Goal: Navigation & Orientation: Find specific page/section

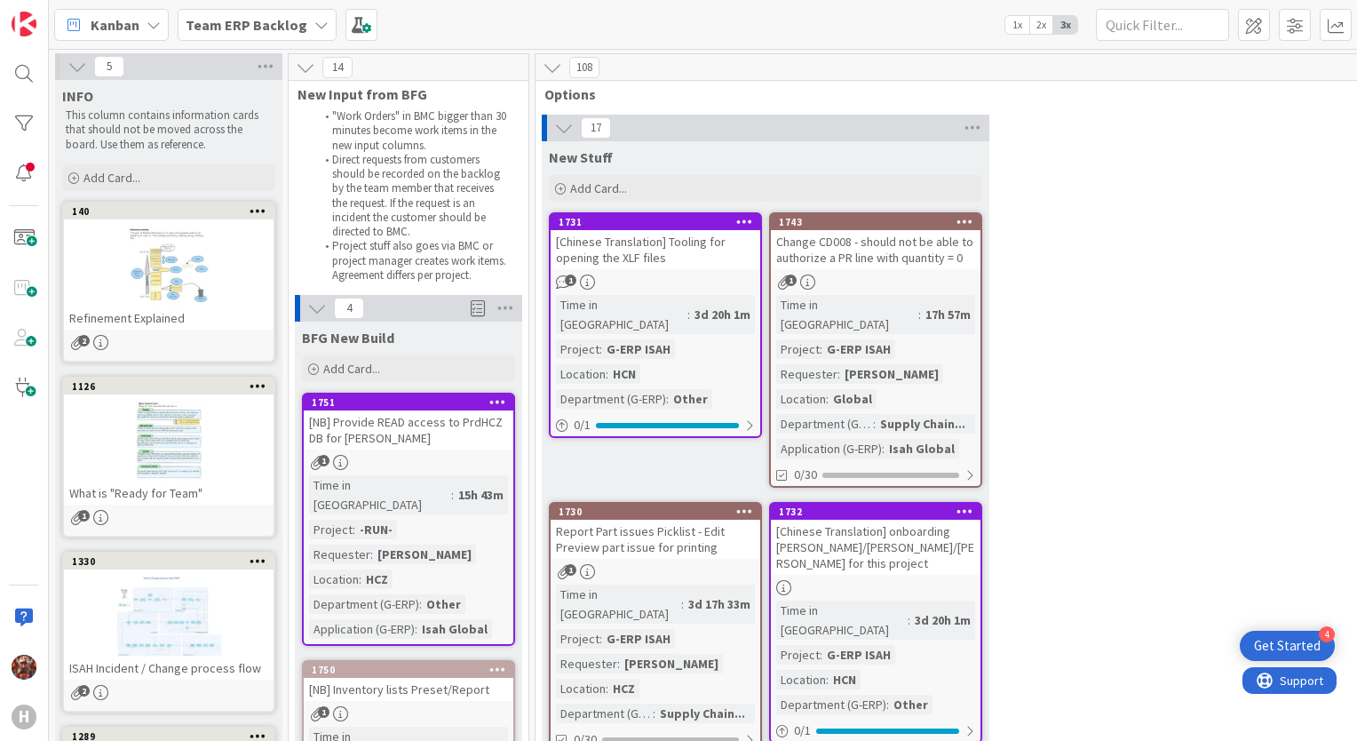
click at [341, 424] on div "[NB] Provide READ access to PrdHCZ DB for [PERSON_NAME]" at bounding box center [409, 429] width 210 height 39
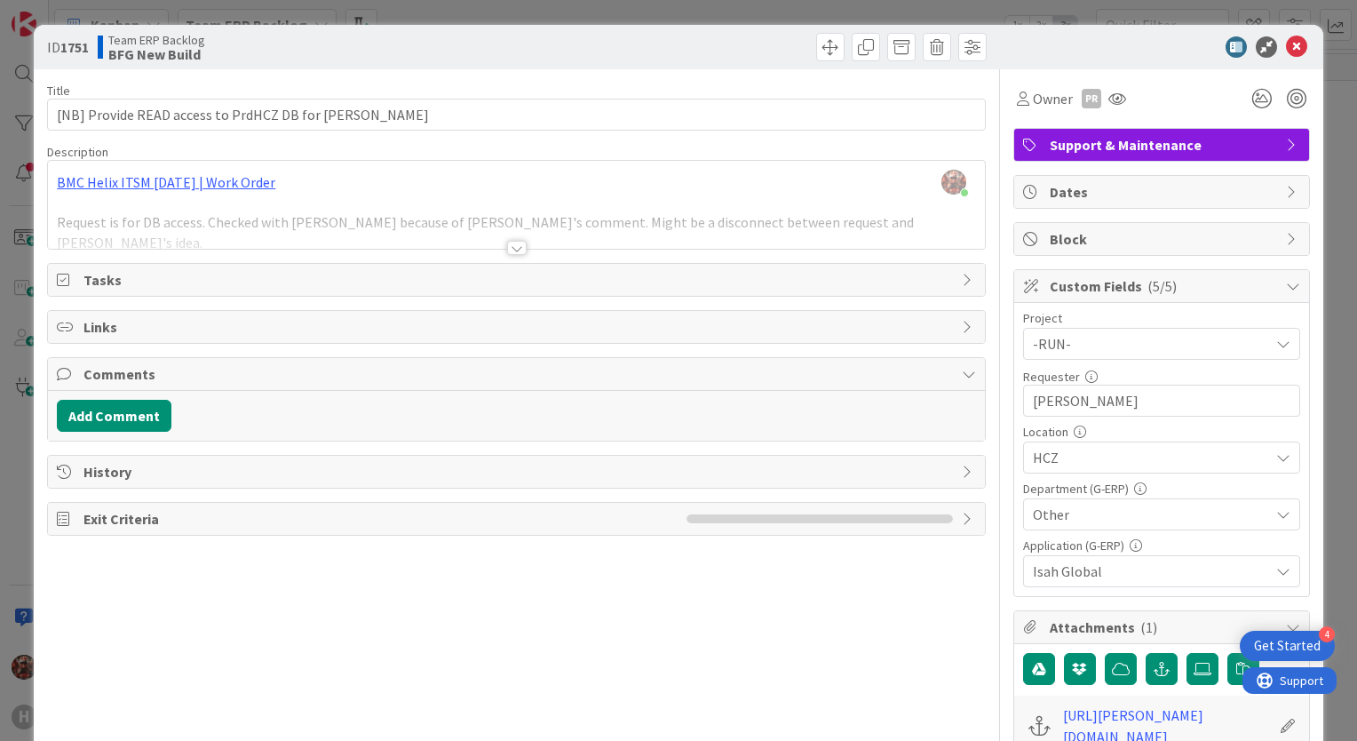
click at [507, 253] on div at bounding box center [517, 248] width 20 height 14
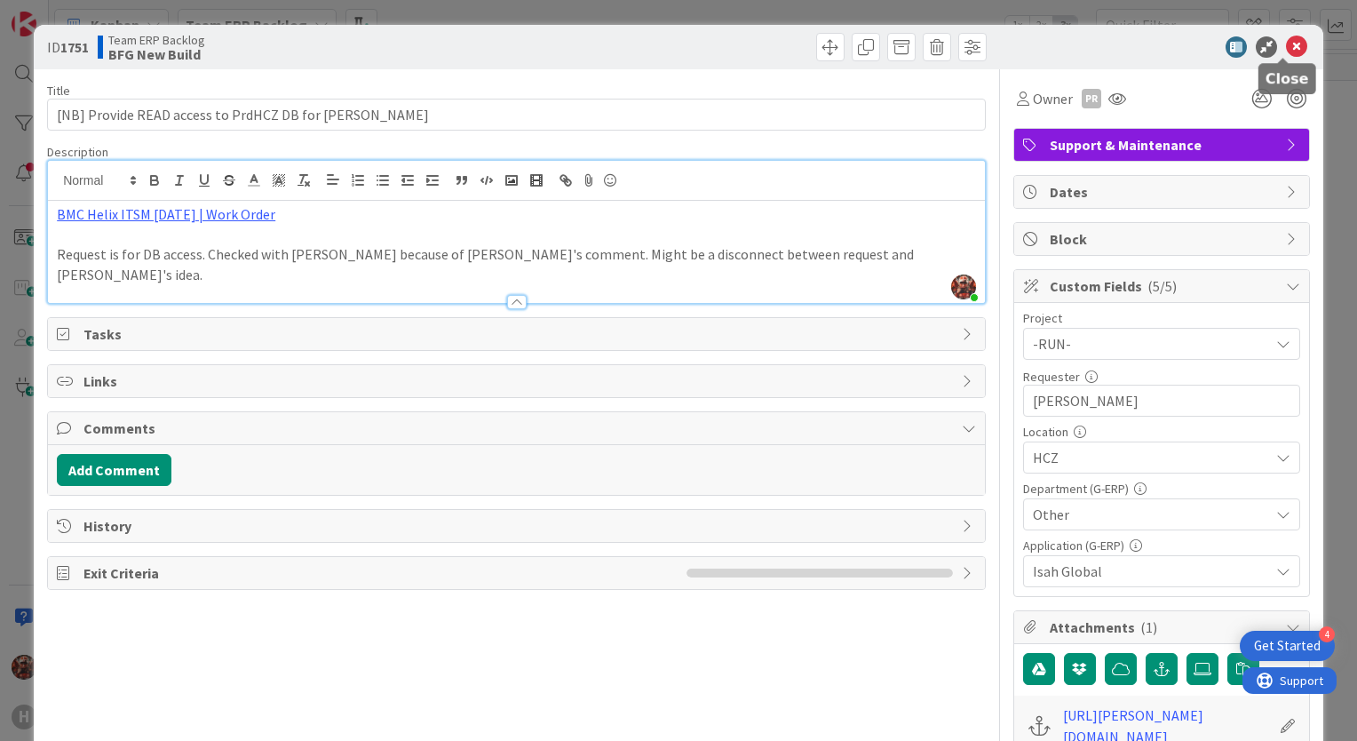
click at [1286, 42] on icon at bounding box center [1296, 46] width 21 height 21
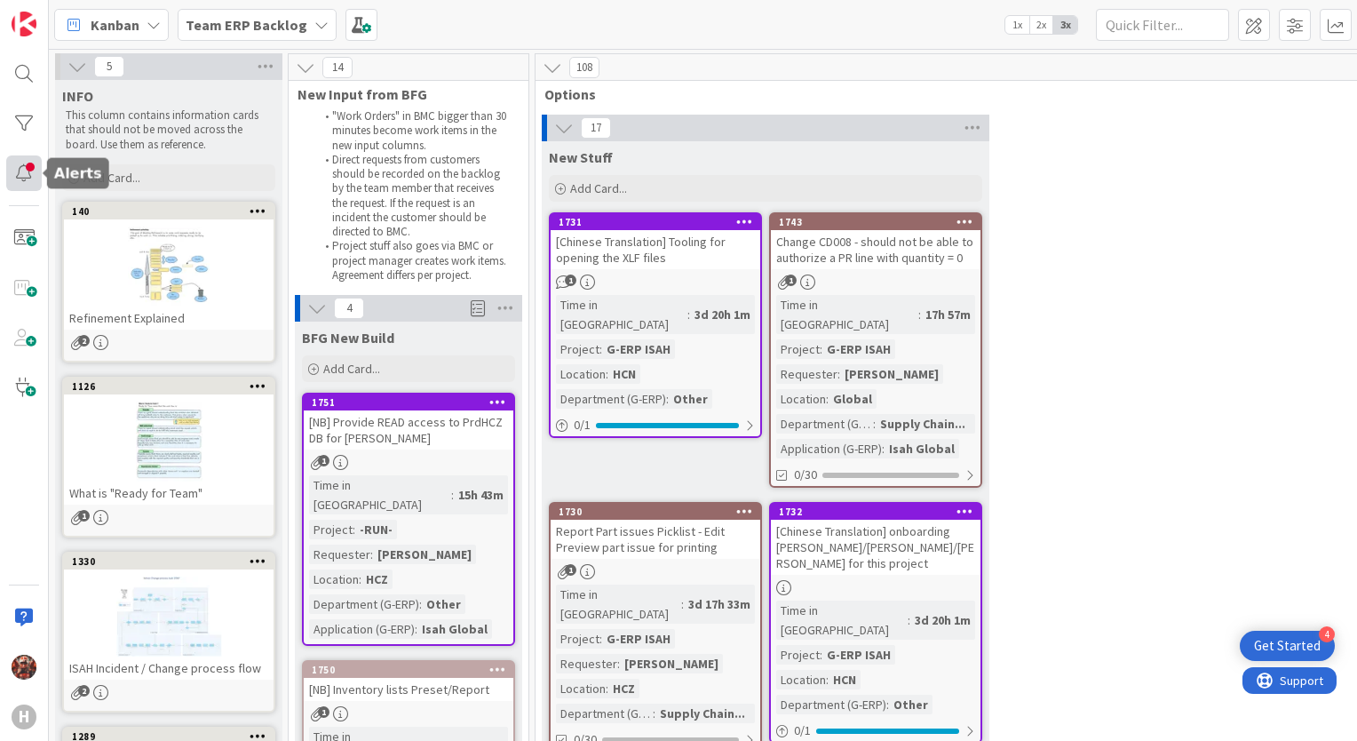
click at [33, 168] on div at bounding box center [24, 173] width 36 height 36
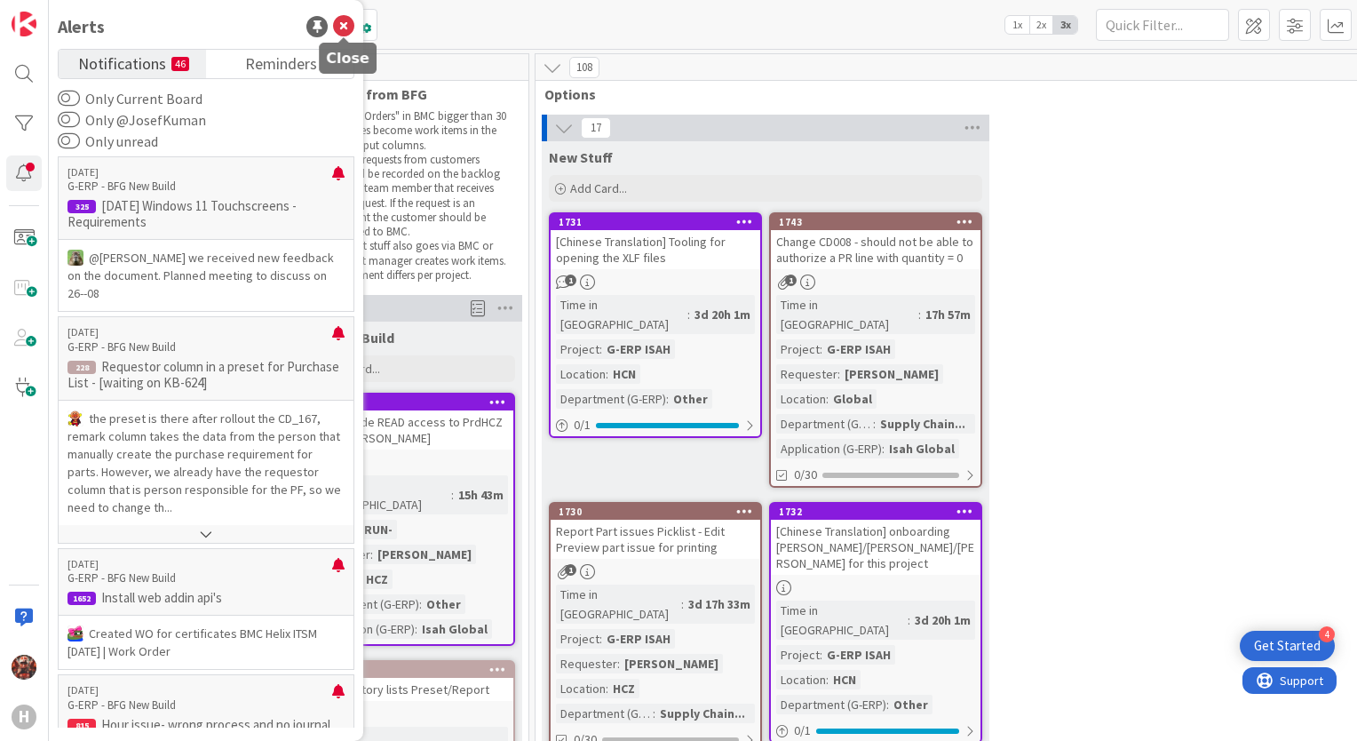
click at [336, 34] on icon at bounding box center [343, 26] width 21 height 21
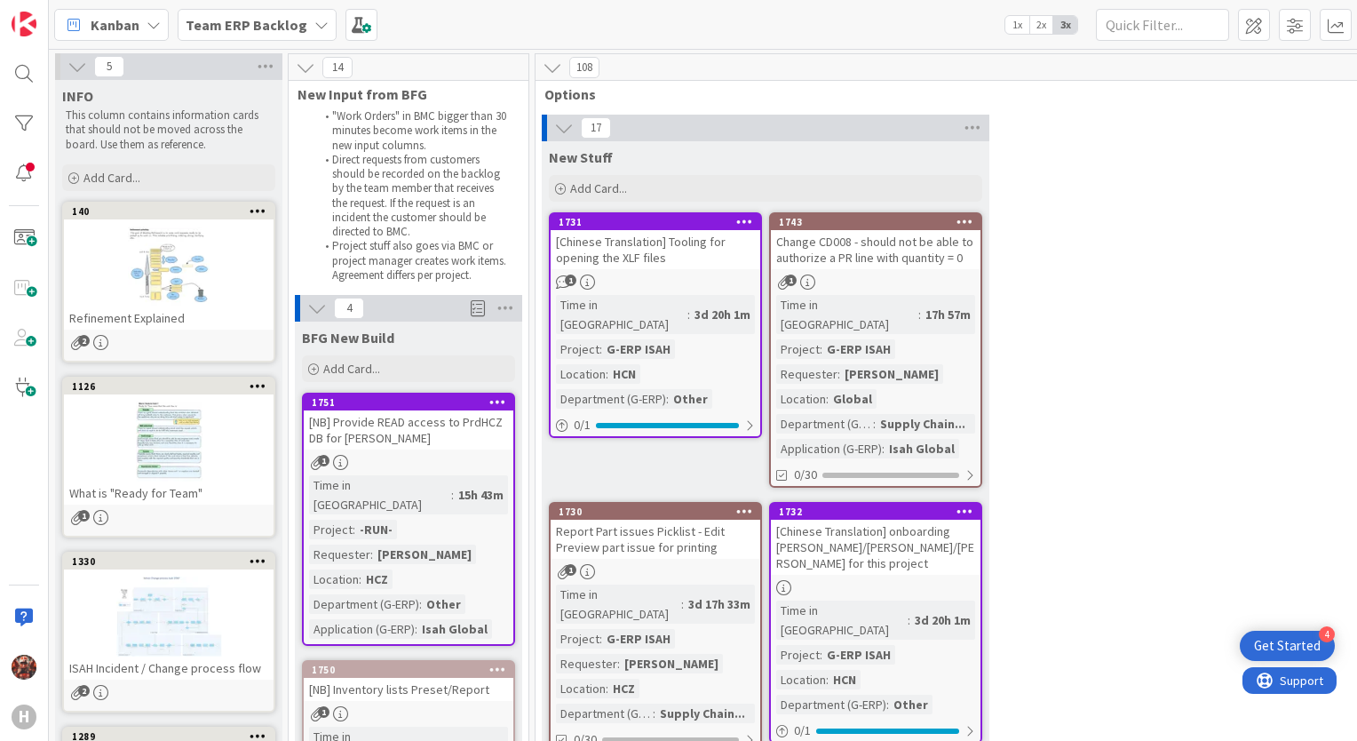
click at [217, 22] on b "Team ERP Backlog" at bounding box center [247, 25] width 122 height 18
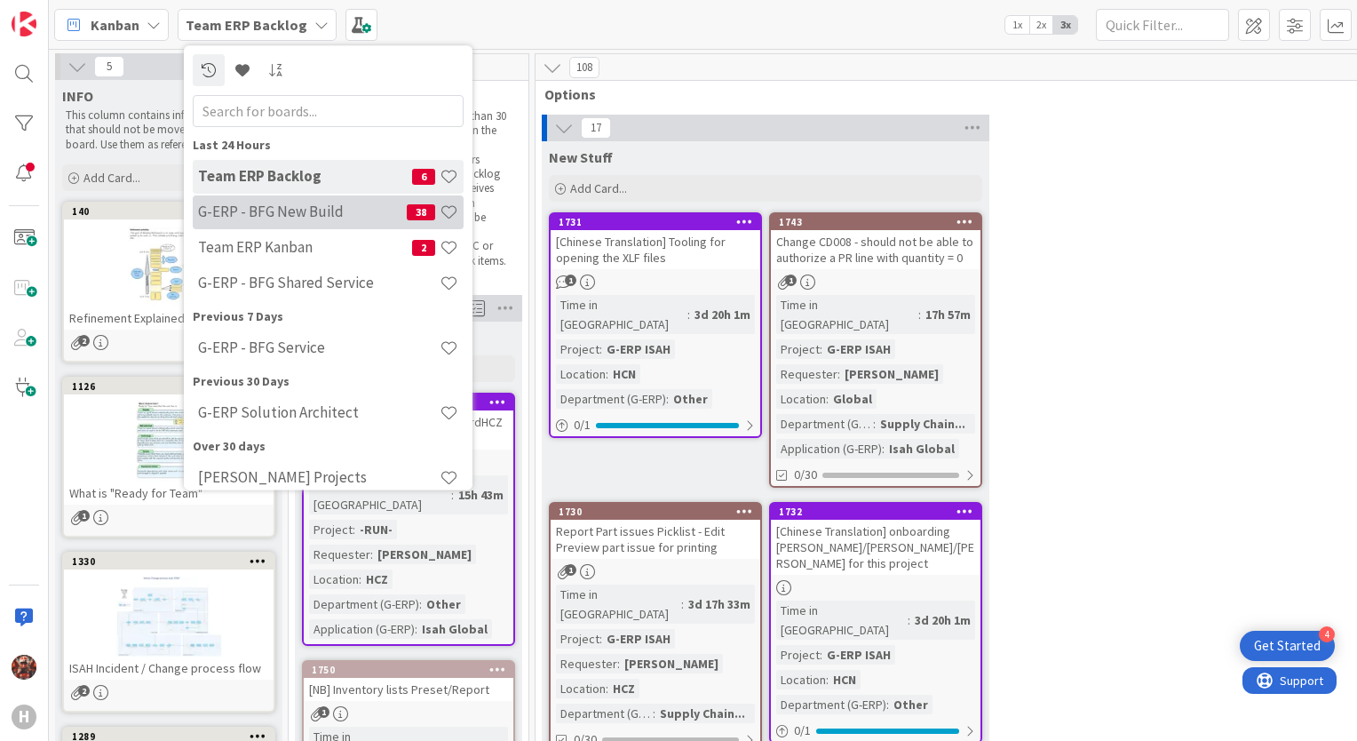
click at [284, 205] on h4 "G-ERP - BFG New Build" at bounding box center [302, 212] width 209 height 18
